Goal: Task Accomplishment & Management: Complete application form

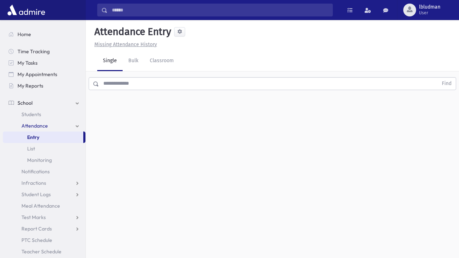
click at [155, 84] on input "text" at bounding box center [268, 83] width 339 height 13
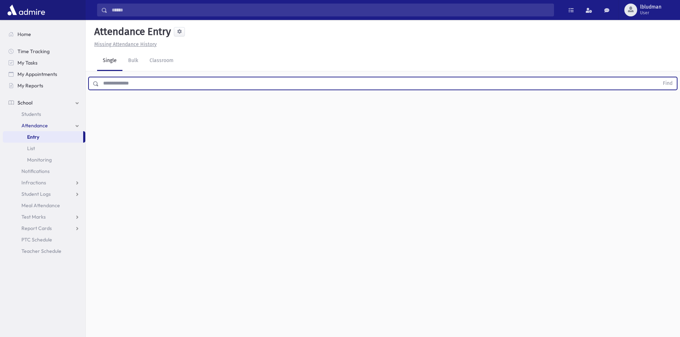
click at [231, 257] on div "Attendance Entry Missing Attendance History Single Bulk Classroom Find 0 record…" at bounding box center [383, 178] width 595 height 317
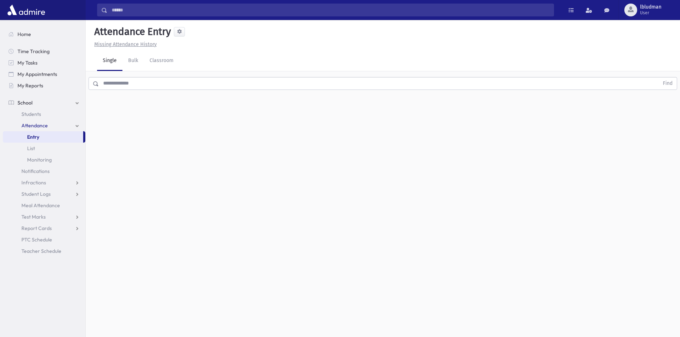
click at [115, 81] on input "text" at bounding box center [379, 83] width 560 height 13
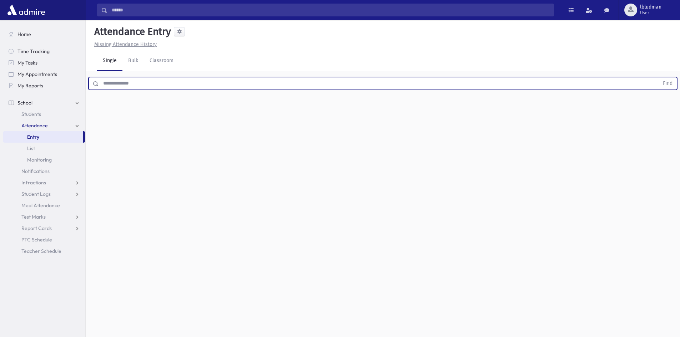
click at [105, 101] on div "Attendance Entry Missing Attendance History Single Bulk Classroom Find 0 record…" at bounding box center [383, 178] width 595 height 317
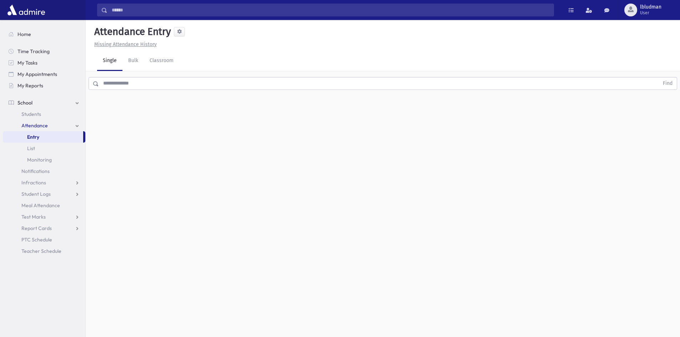
click at [105, 81] on input "text" at bounding box center [379, 83] width 560 height 13
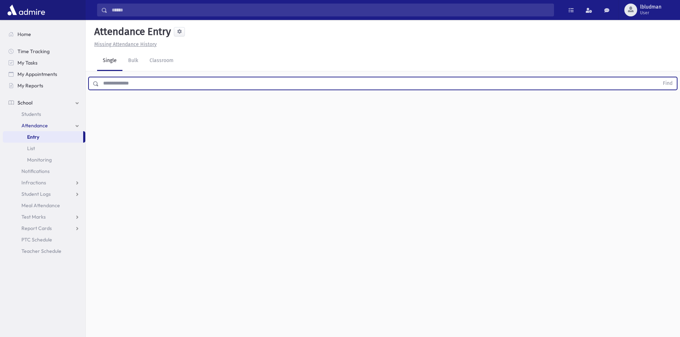
drag, startPoint x: 108, startPoint y: 112, endPoint x: 110, endPoint y: 107, distance: 5.8
click at [109, 112] on div "Attendance Entry Missing Attendance History Single Bulk Classroom Find 0 record…" at bounding box center [383, 178] width 595 height 317
click at [110, 79] on input "text" at bounding box center [379, 83] width 560 height 13
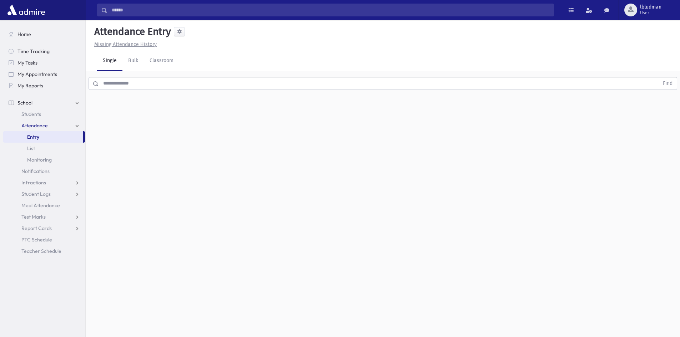
click at [113, 129] on div "Attendance Entry Missing Attendance History Single Bulk Classroom Find 0 record…" at bounding box center [383, 178] width 595 height 317
click at [119, 82] on input "text" at bounding box center [379, 83] width 560 height 13
